Goal: Find specific page/section: Find specific page/section

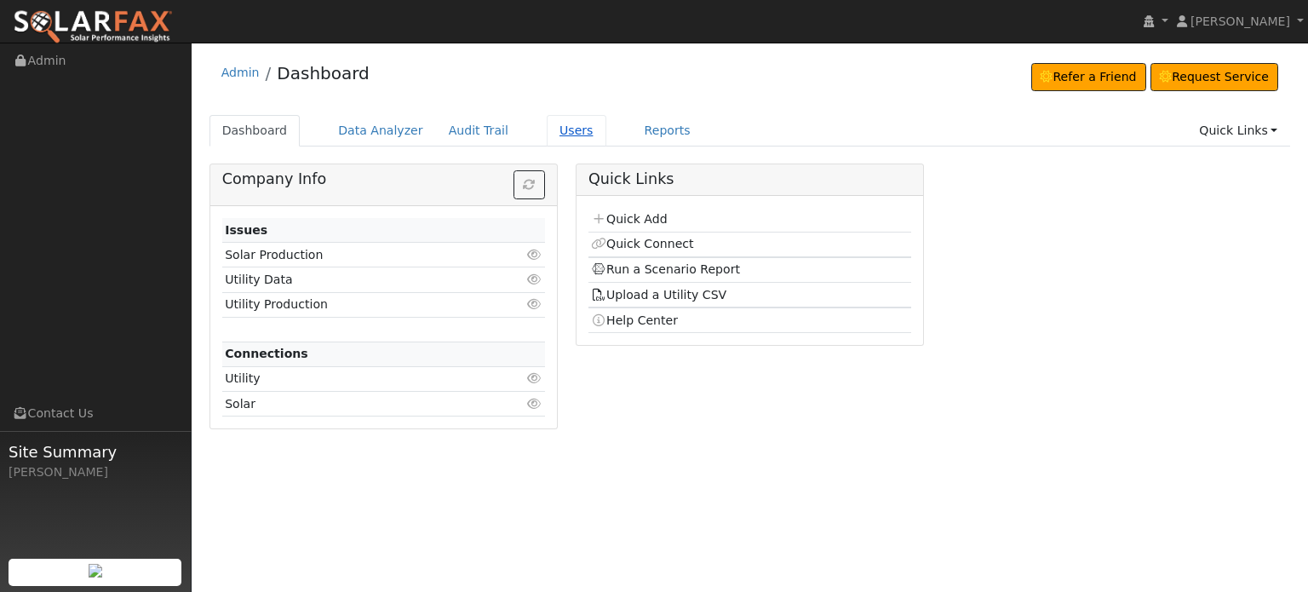
click at [547, 135] on link "Users" at bounding box center [577, 131] width 60 height 32
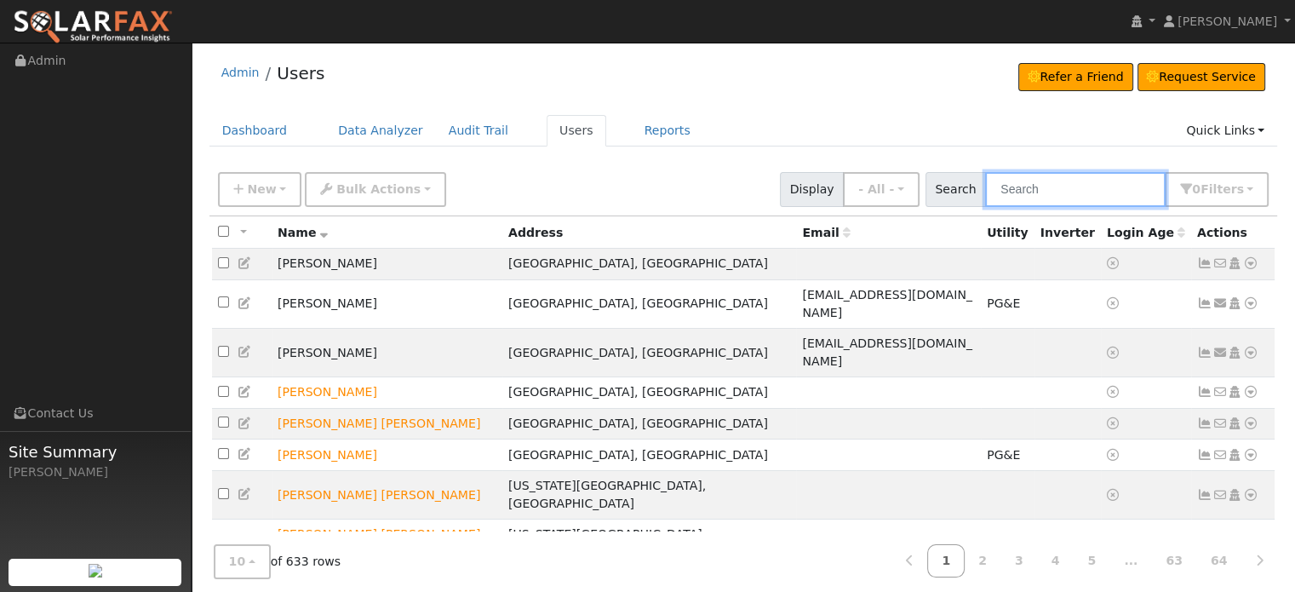
click at [1066, 190] on input "text" at bounding box center [1075, 189] width 181 height 35
paste input "Brian Denslow"
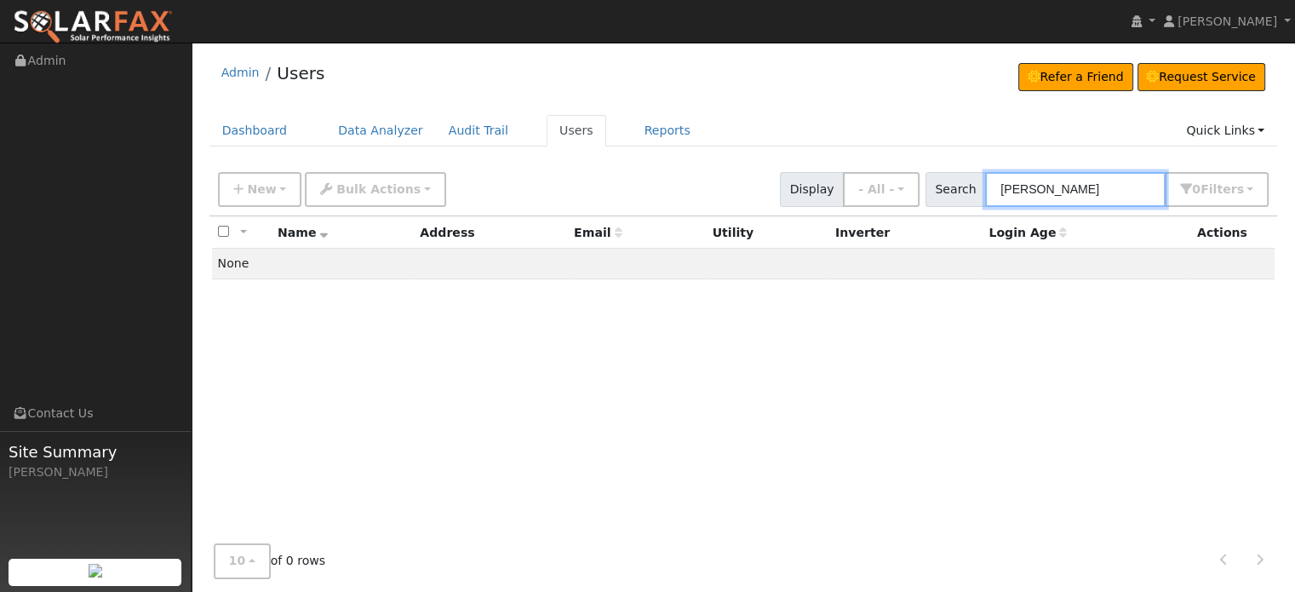
drag, startPoint x: 1126, startPoint y: 186, endPoint x: 954, endPoint y: 181, distance: 172.1
click at [954, 181] on div "Search Brian Denslow 0 Filter s My accounts Role Show - All - Show Leads Admin …" at bounding box center [1098, 189] width 344 height 35
paste input "Curtis Weltz"
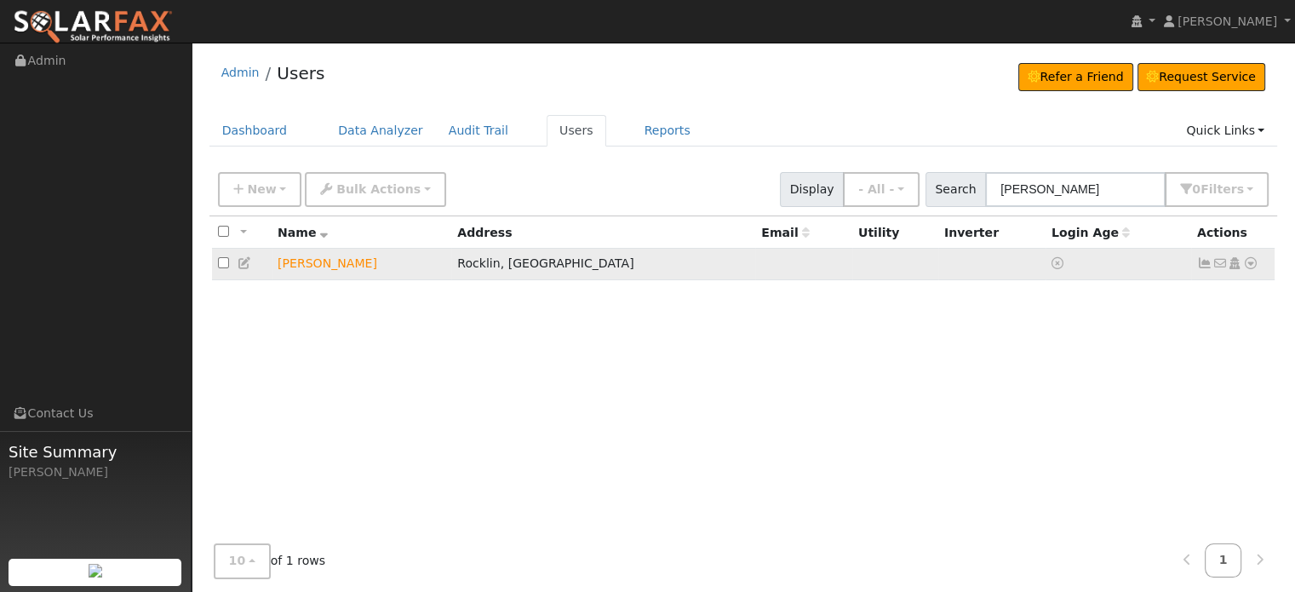
click at [1250, 259] on icon at bounding box center [1250, 263] width 15 height 12
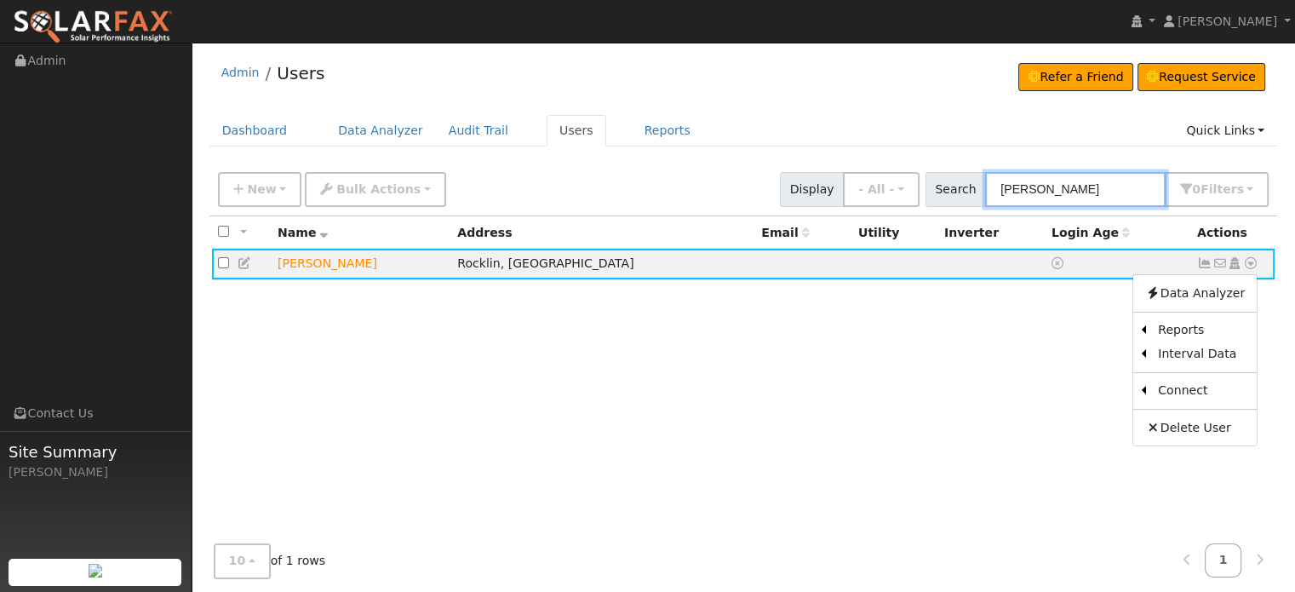
drag, startPoint x: 1109, startPoint y: 188, endPoint x: 796, endPoint y: 163, distance: 313.5
click at [796, 163] on div "New Add User Quick Add Quick Connect Quick Convert Lead Bulk Actions Send Email…" at bounding box center [743, 189] width 1069 height 52
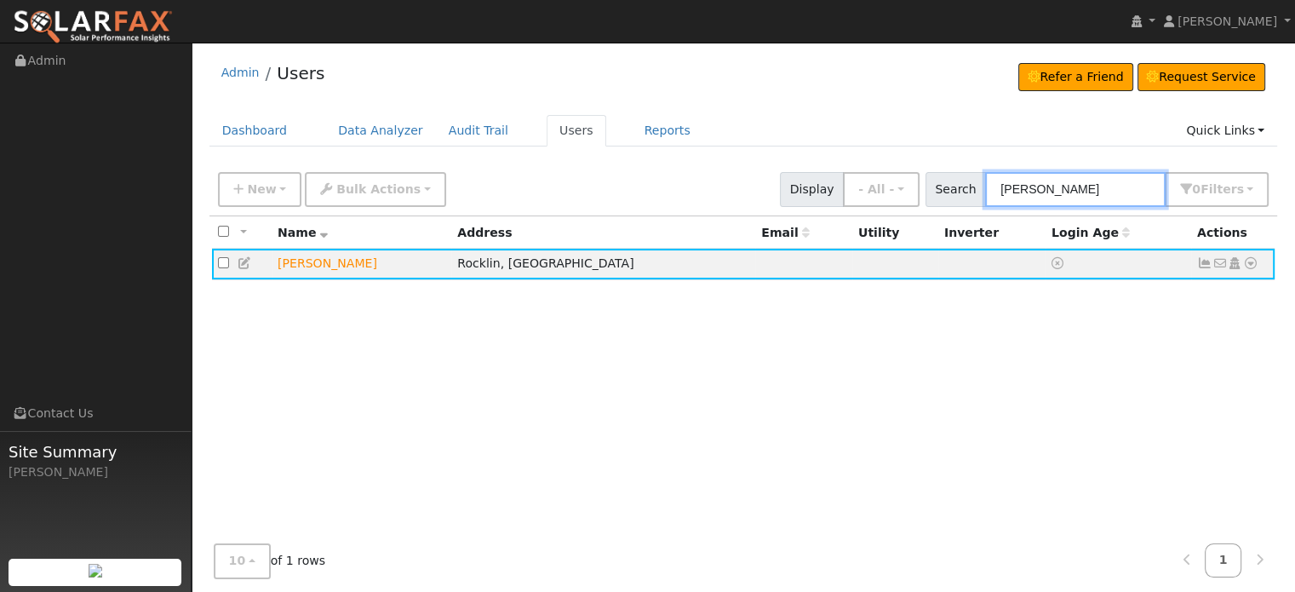
paste input "Wes Lambert"
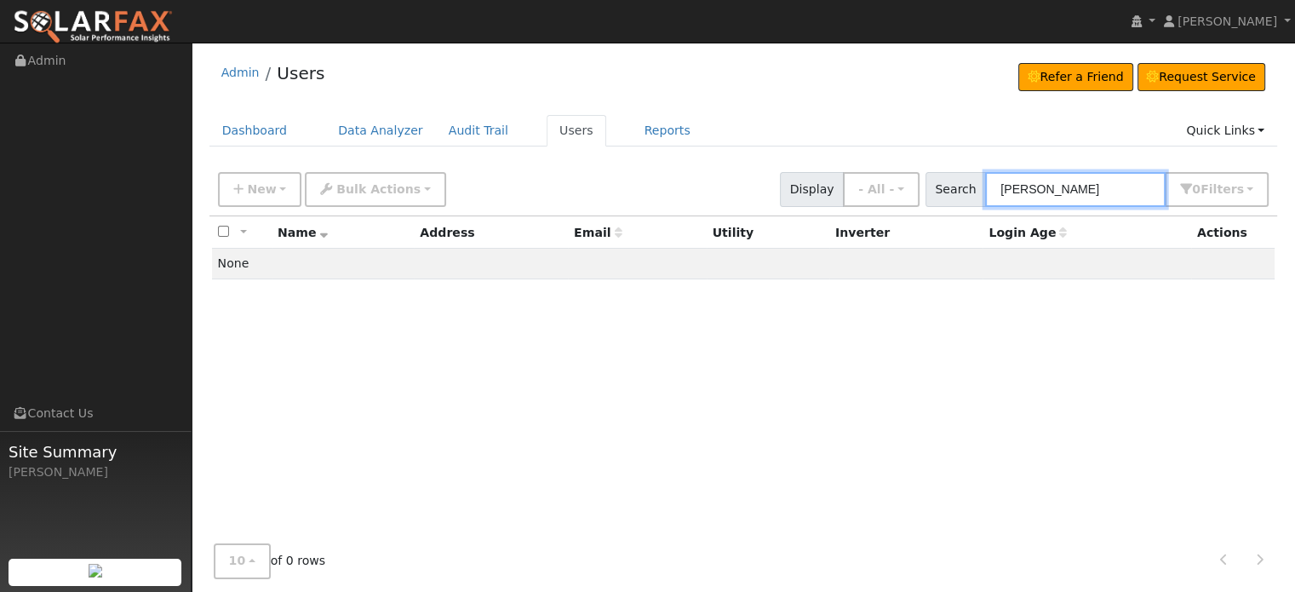
type input "Wes Lambert"
